Goal: Transaction & Acquisition: Subscribe to service/newsletter

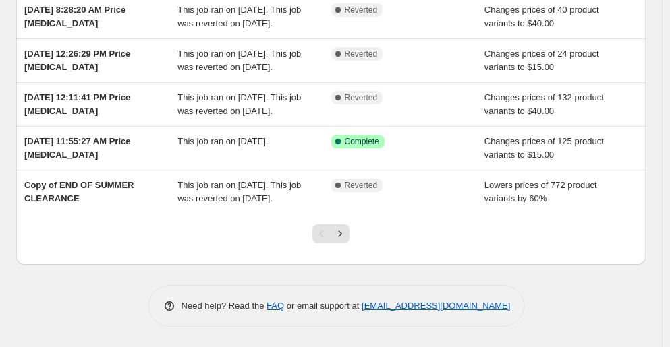
scroll to position [425, 0]
click at [349, 240] on button "Next" at bounding box center [340, 234] width 19 height 19
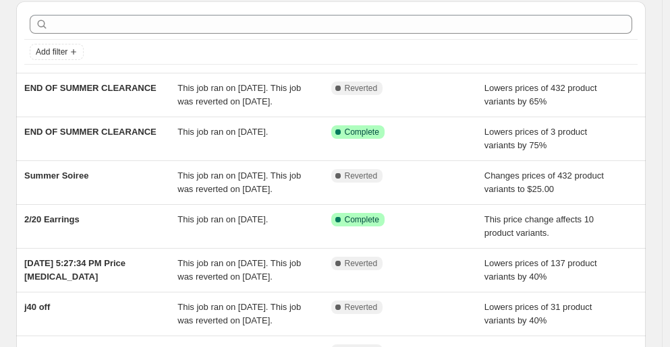
scroll to position [0, 0]
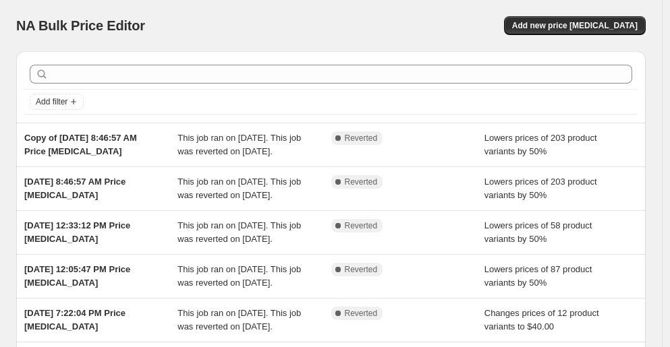
click at [395, 18] on div "Add new price [MEDICAL_DATA]" at bounding box center [488, 25] width 316 height 19
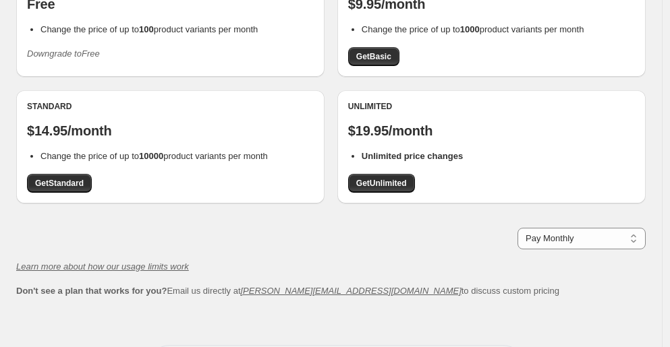
scroll to position [157, 0]
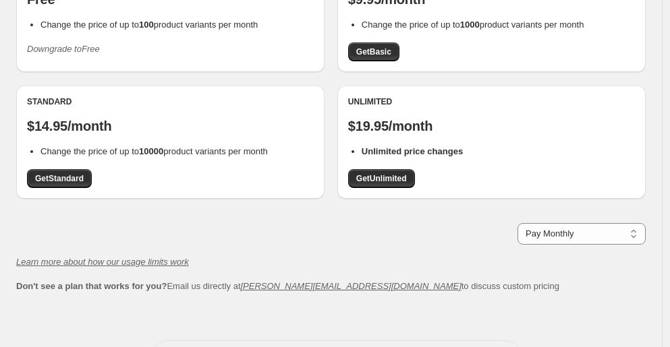
click at [221, 41] on div "Free Free Change the price of up to 100 product variants per month Downgrade to…" at bounding box center [170, 15] width 287 height 90
click at [199, 46] on div "Free Free Change the price of up to 100 product variants per month Downgrade to…" at bounding box center [170, 15] width 287 height 90
click at [190, 50] on div "Free Free Change the price of up to 100 product variants per month Downgrade to…" at bounding box center [170, 15] width 287 height 90
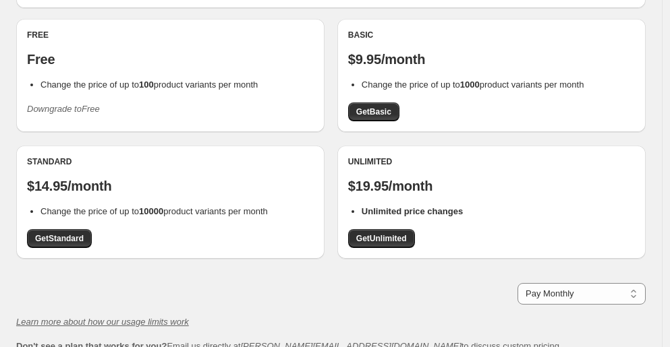
scroll to position [0, 0]
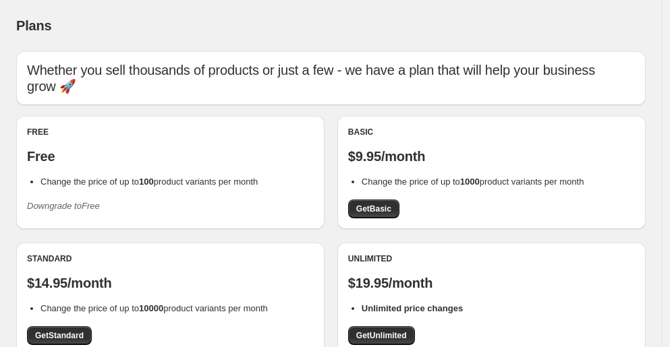
click at [432, 40] on div "Plans. This page is ready Plans" at bounding box center [330, 25] width 629 height 51
click at [234, 184] on span "Change the price of up to 100 product variants per month" at bounding box center [148, 182] width 217 height 10
click at [192, 188] on li "Change the price of up to 100 product variants per month" at bounding box center [176, 181] width 273 height 13
click at [352, 34] on div "Plans" at bounding box center [330, 25] width 629 height 19
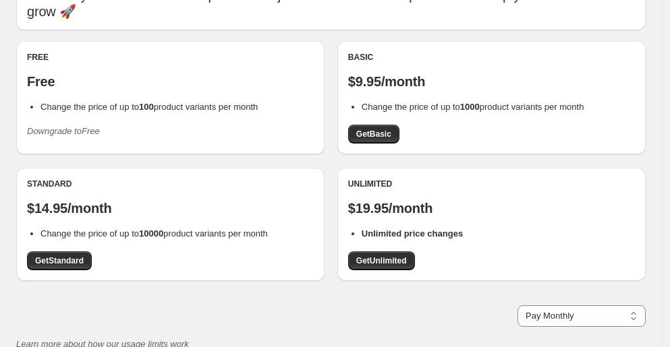
scroll to position [86, 0]
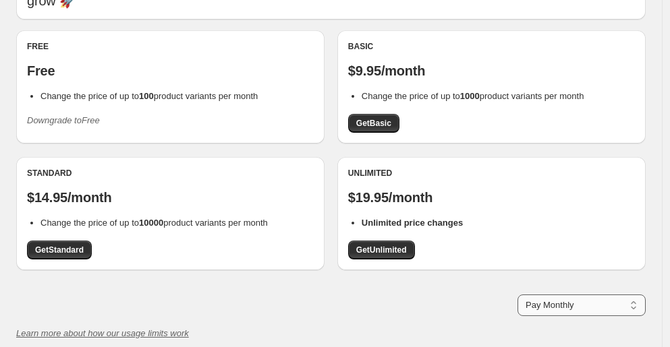
click at [608, 304] on select "Pay Monthly Pay Yearly (Save 16%)" at bounding box center [581, 306] width 128 height 22
click at [480, 315] on div "Pay Monthly Pay Yearly (Save 16%) Pay Monthly" at bounding box center [330, 306] width 629 height 22
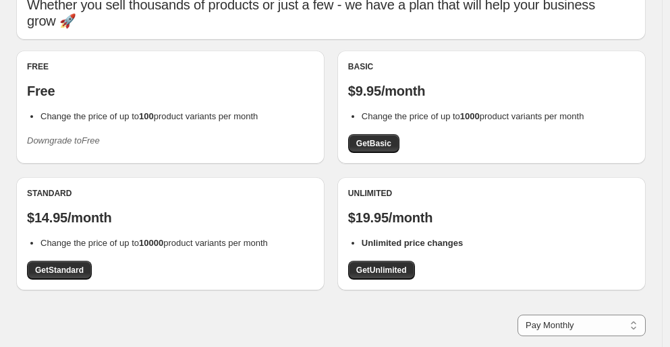
scroll to position [0, 0]
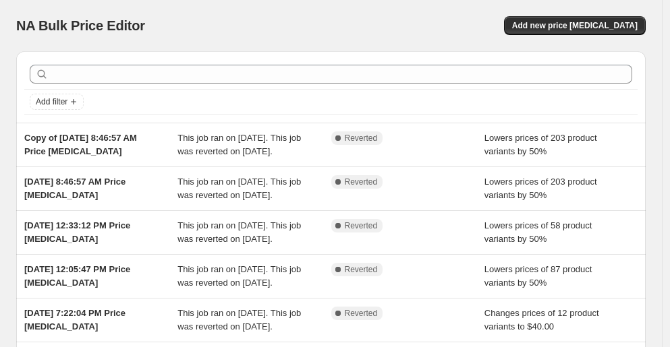
click at [275, 3] on div "NA Bulk Price Editor. This page is ready NA Bulk Price Editor Add new price cha…" at bounding box center [330, 25] width 629 height 51
click at [471, 9] on div "NA Bulk Price Editor. This page is ready NA Bulk Price Editor Add new price cha…" at bounding box center [330, 25] width 629 height 51
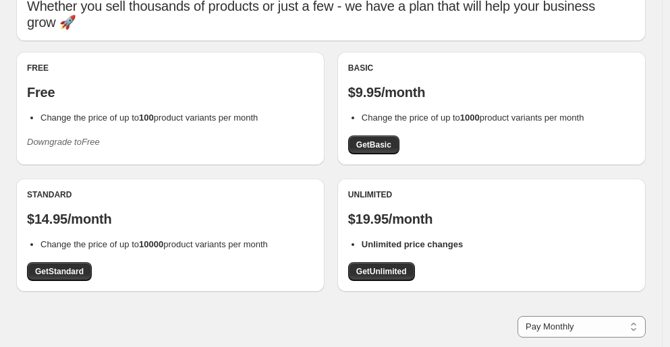
scroll to position [62, 0]
